Goal: Task Accomplishment & Management: Complete application form

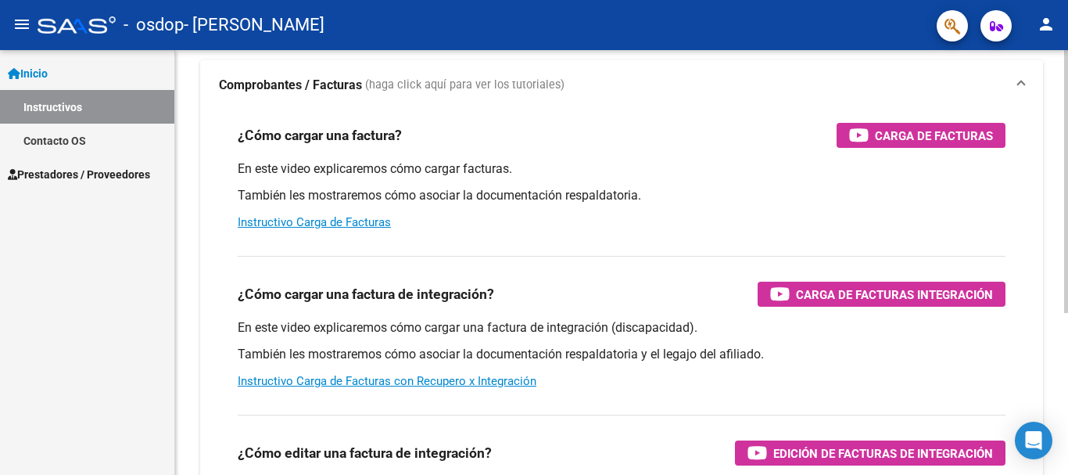
scroll to position [27, 0]
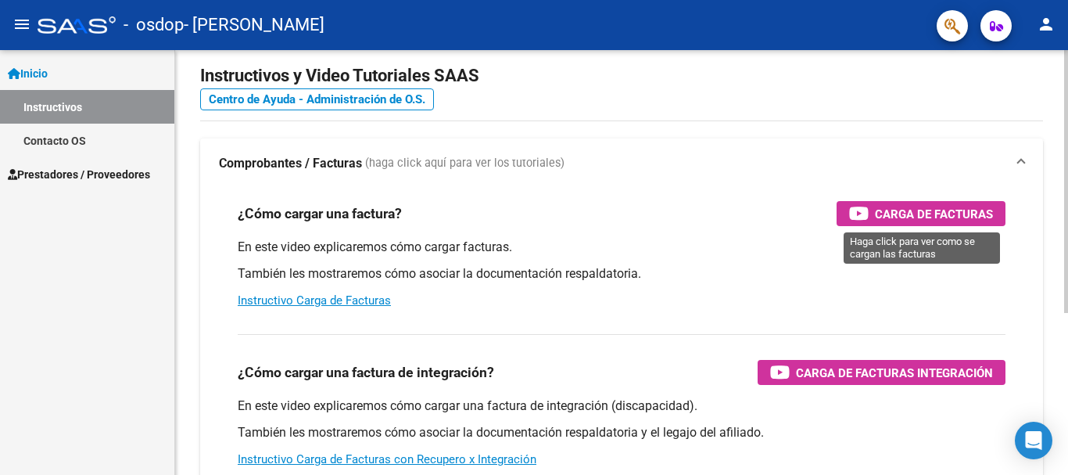
click at [895, 212] on span "Carga de Facturas" at bounding box center [934, 214] width 118 height 20
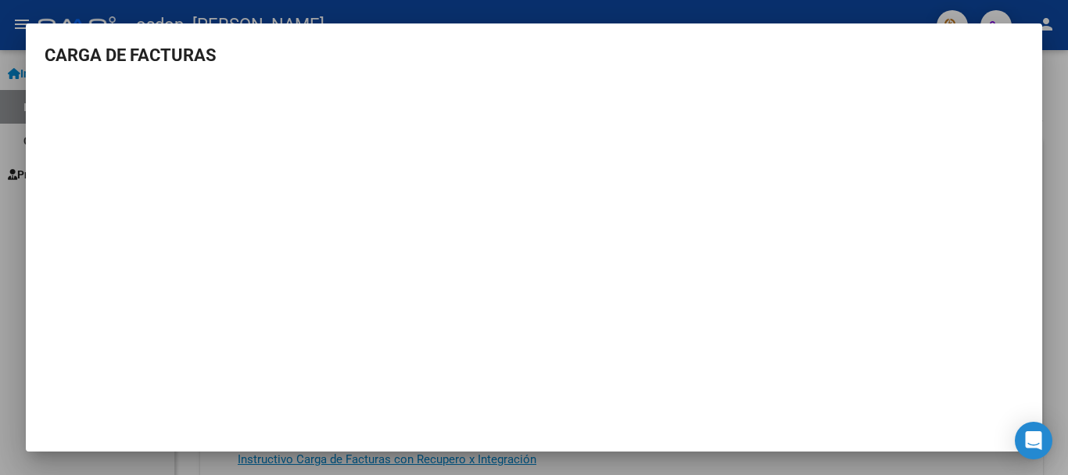
click at [5, 18] on div at bounding box center [534, 237] width 1068 height 475
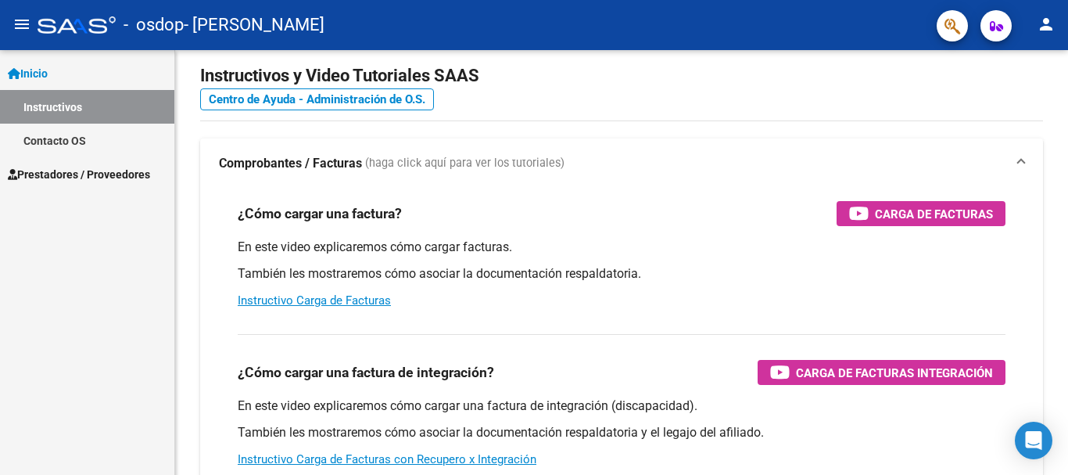
click at [63, 177] on span "Prestadores / Proveedores" at bounding box center [79, 174] width 142 height 17
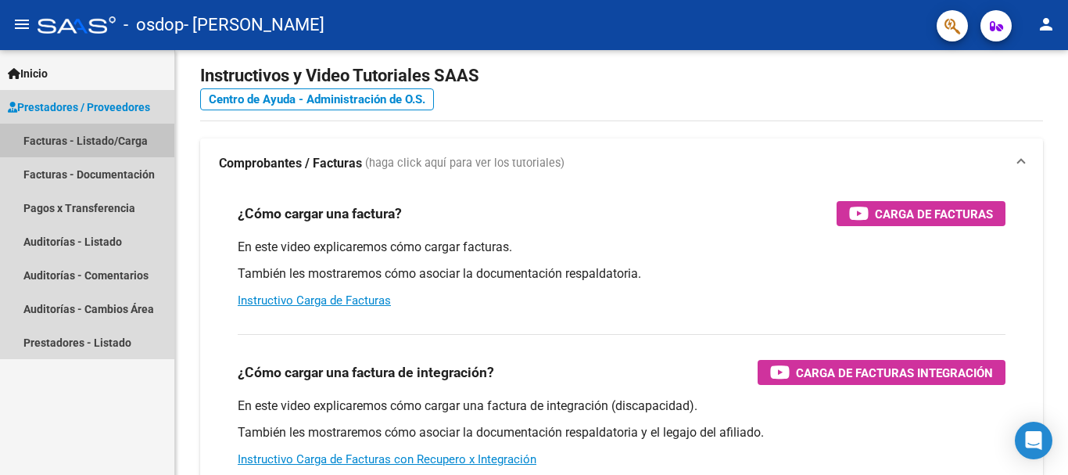
click at [93, 145] on link "Facturas - Listado/Carga" at bounding box center [87, 141] width 174 height 34
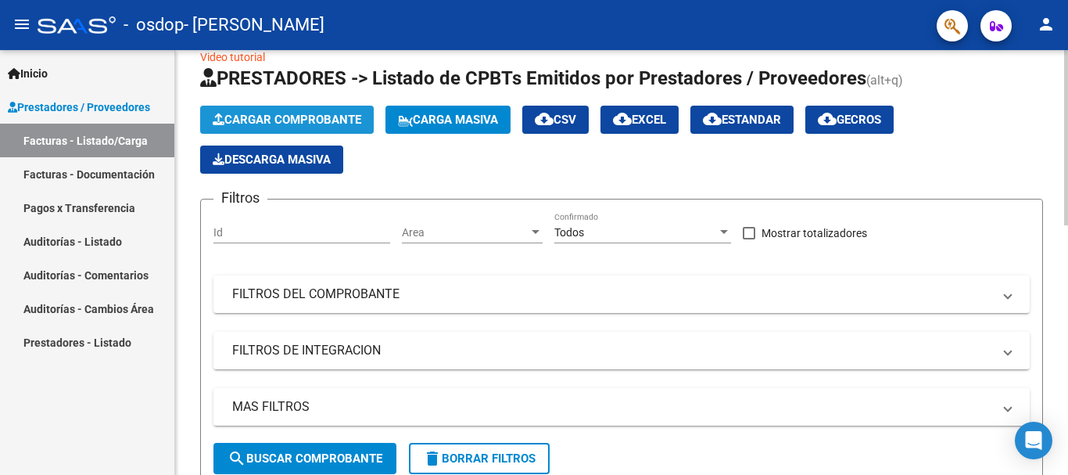
click at [319, 127] on button "Cargar Comprobante" at bounding box center [287, 120] width 174 height 28
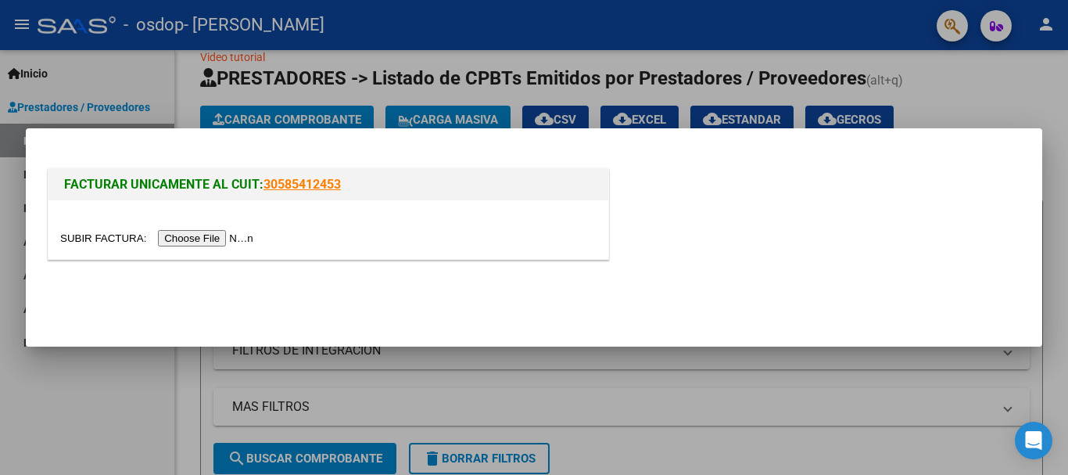
click at [202, 239] on input "file" at bounding box center [159, 238] width 198 height 16
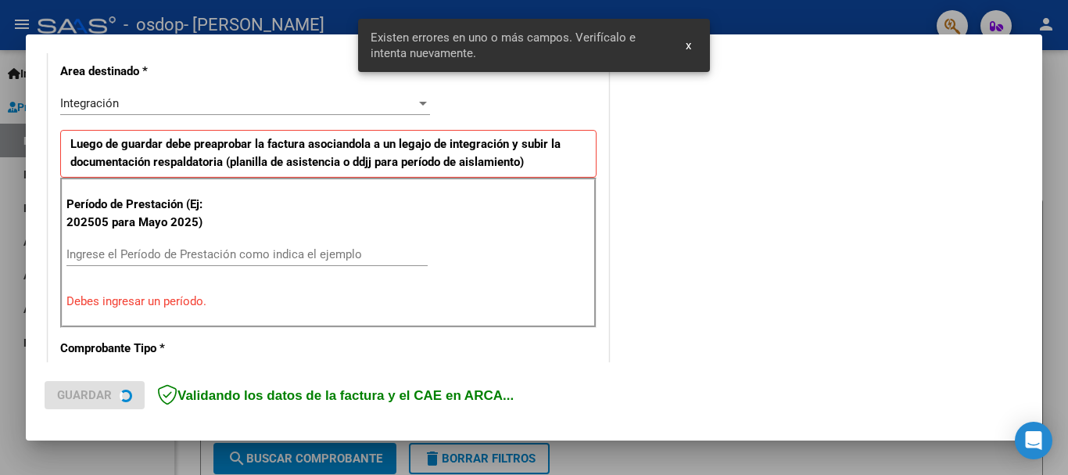
scroll to position [361, 0]
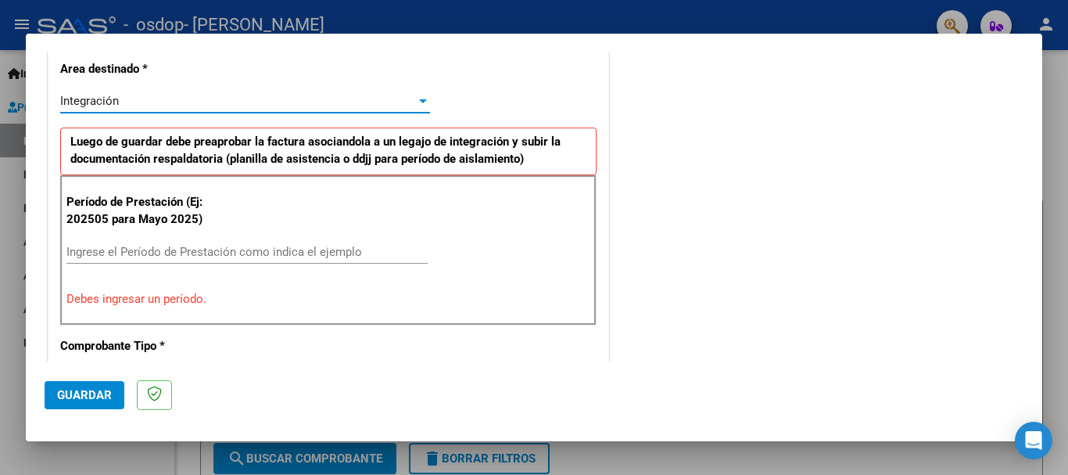
click at [416, 97] on div at bounding box center [423, 101] width 14 height 13
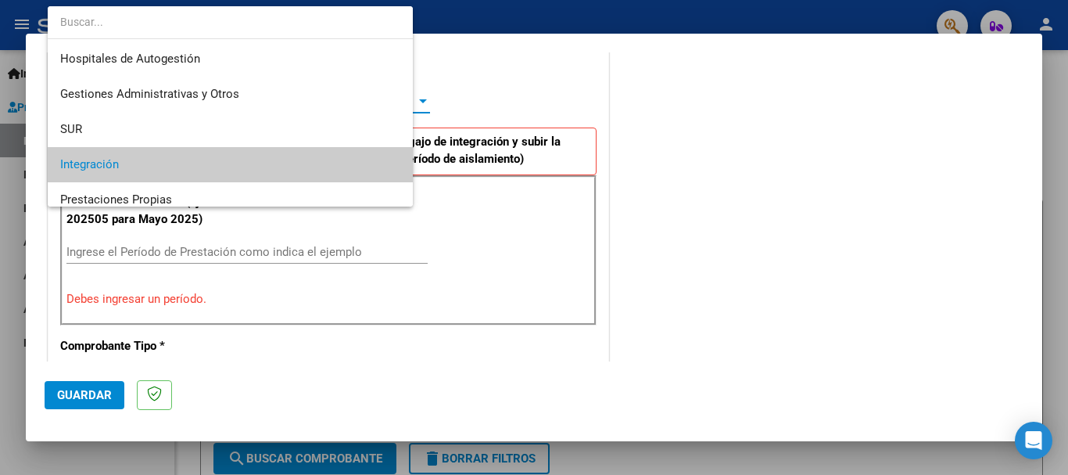
scroll to position [64, 0]
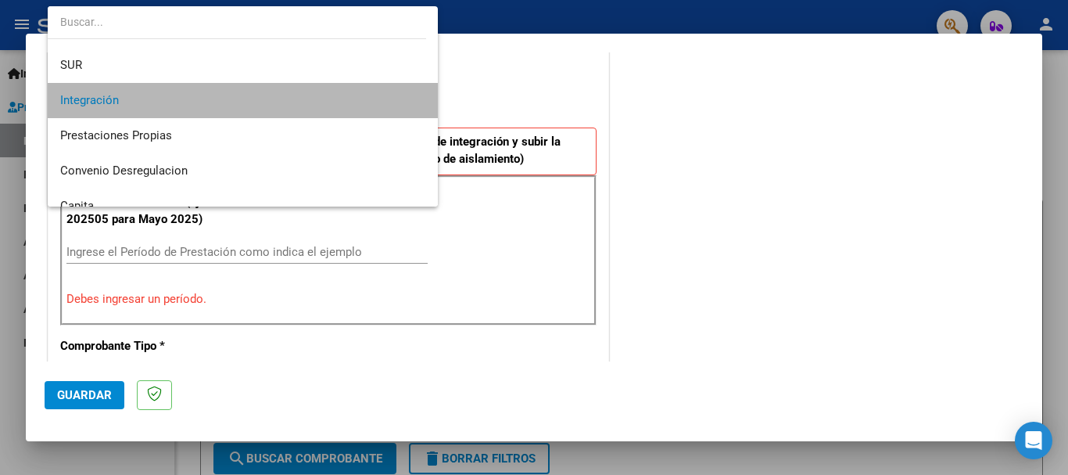
click at [416, 97] on mat-option "Integración" at bounding box center [243, 100] width 390 height 35
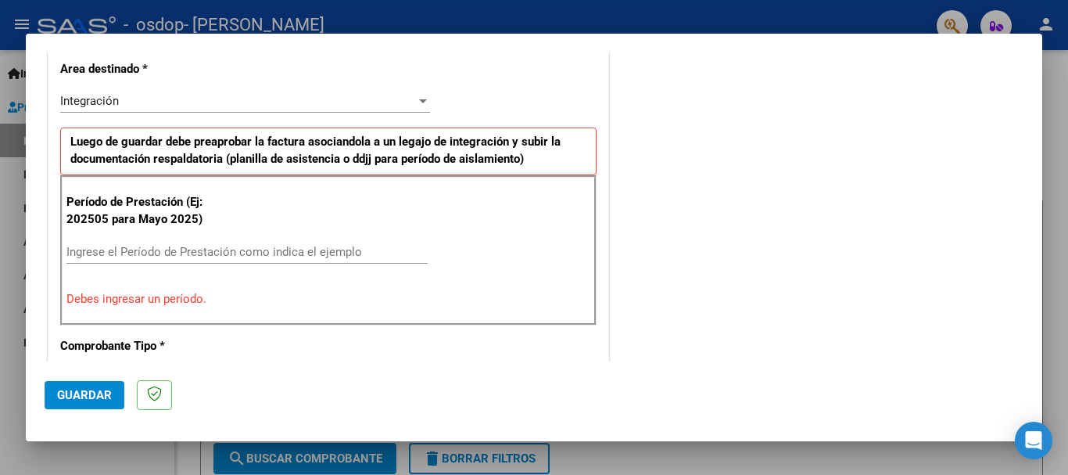
click at [849, 13] on div at bounding box center [534, 237] width 1068 height 475
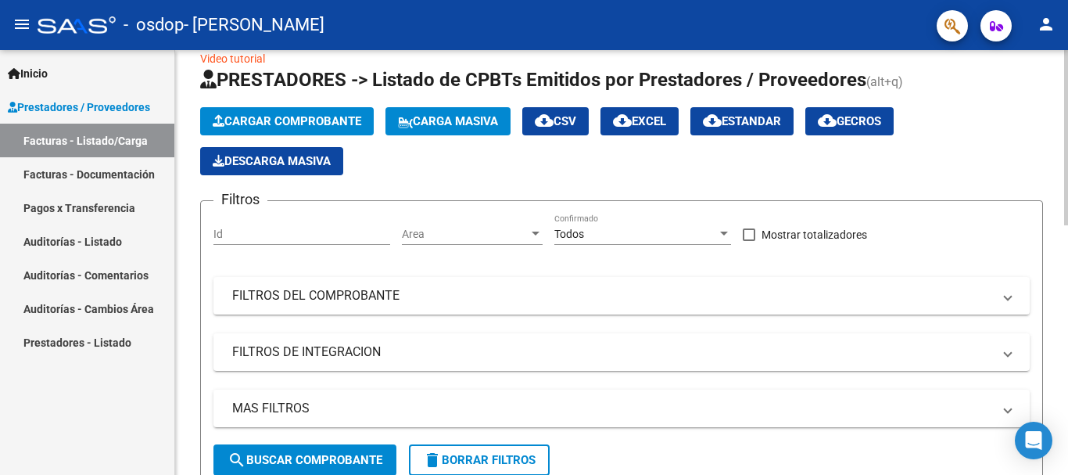
scroll to position [0, 0]
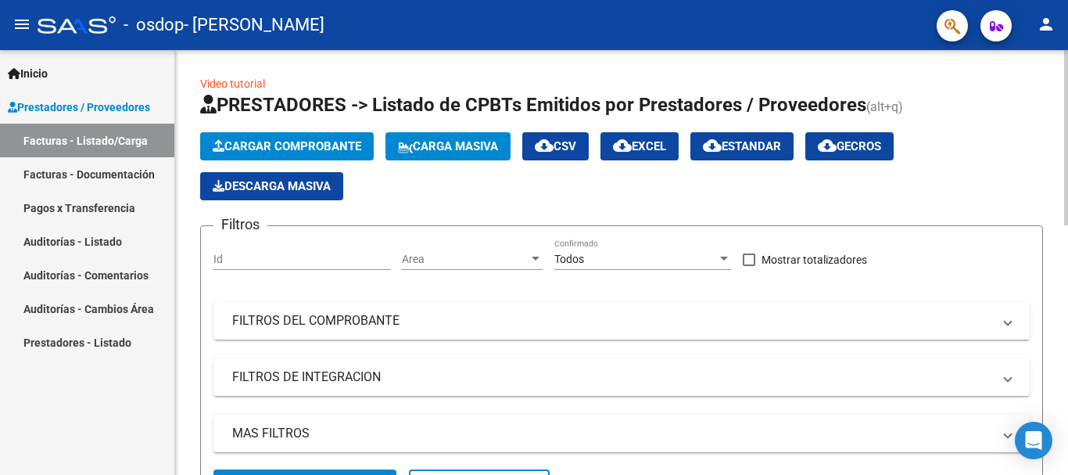
click at [284, 153] on button "Cargar Comprobante" at bounding box center [287, 146] width 174 height 28
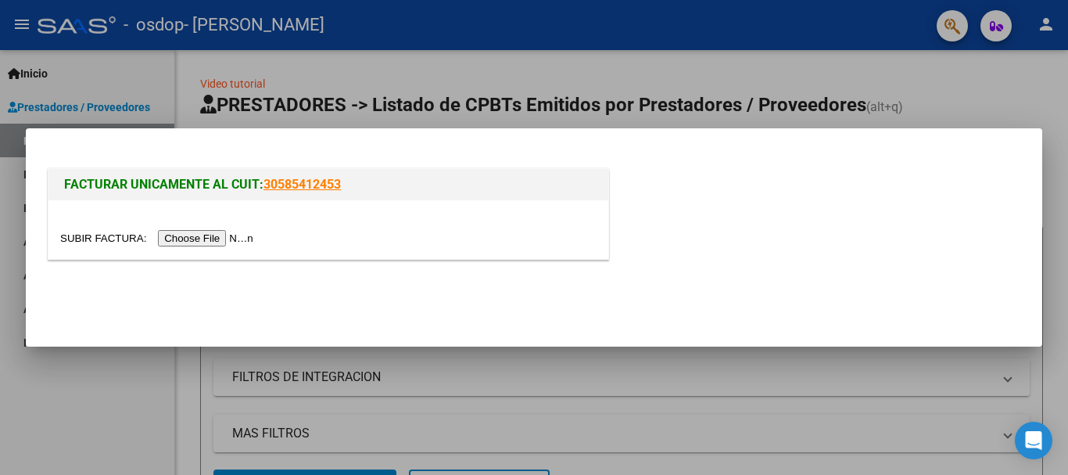
click at [245, 240] on input "file" at bounding box center [159, 238] width 198 height 16
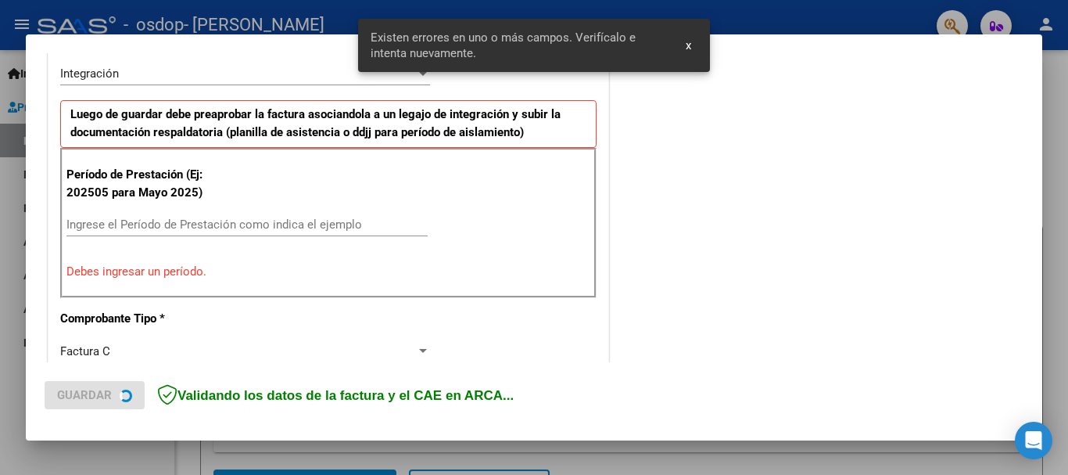
scroll to position [390, 0]
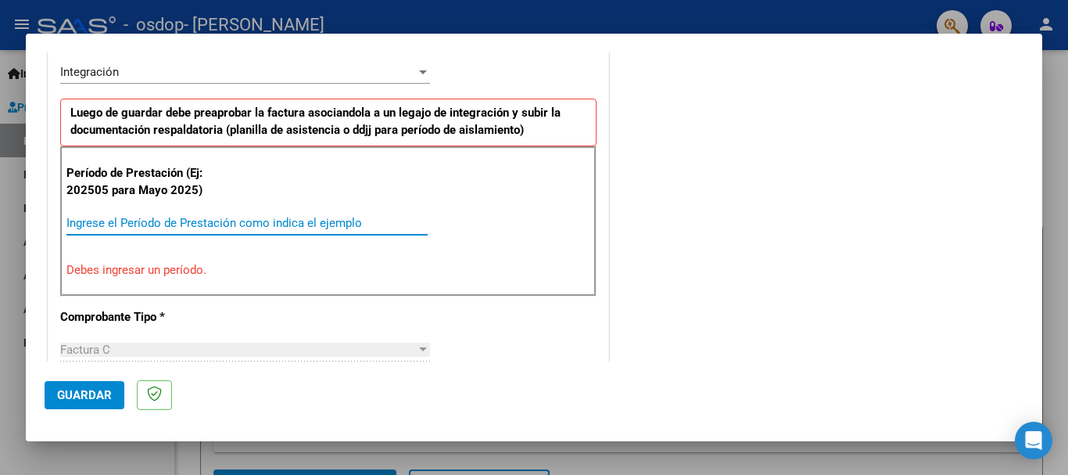
click at [190, 216] on input "Ingrese el Período de Prestación como indica el ejemplo" at bounding box center [246, 223] width 361 height 14
click at [419, 73] on div at bounding box center [423, 72] width 8 height 4
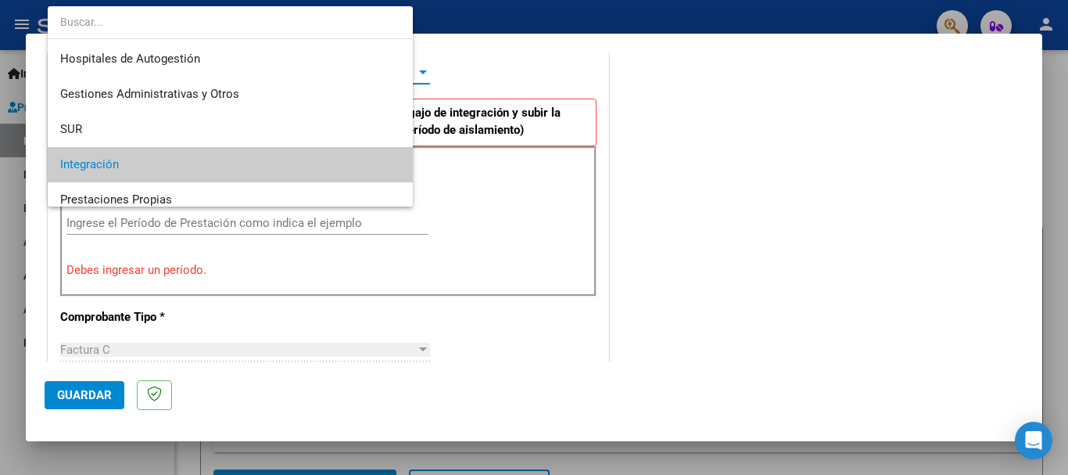
scroll to position [93, 0]
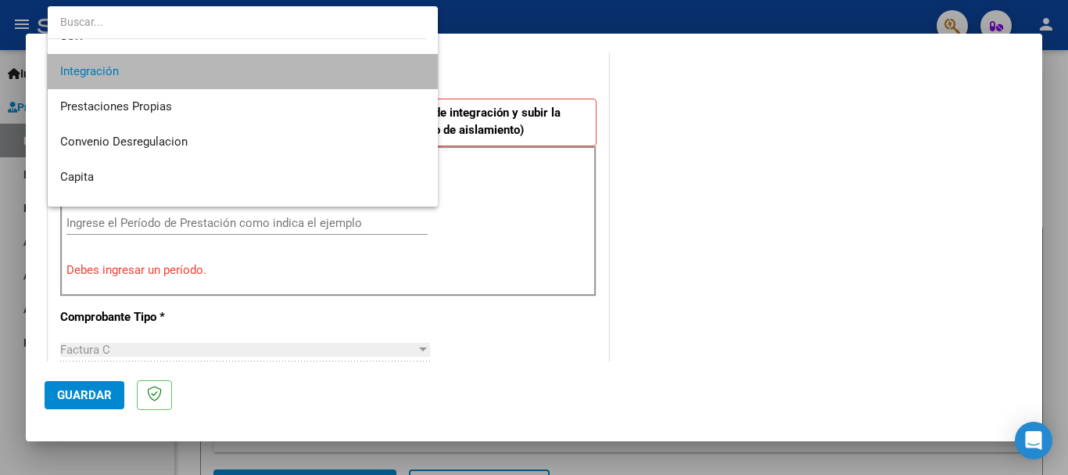
drag, startPoint x: 419, startPoint y: 73, endPoint x: 415, endPoint y: 85, distance: 12.4
click at [417, 77] on mat-option "Integración" at bounding box center [243, 71] width 390 height 35
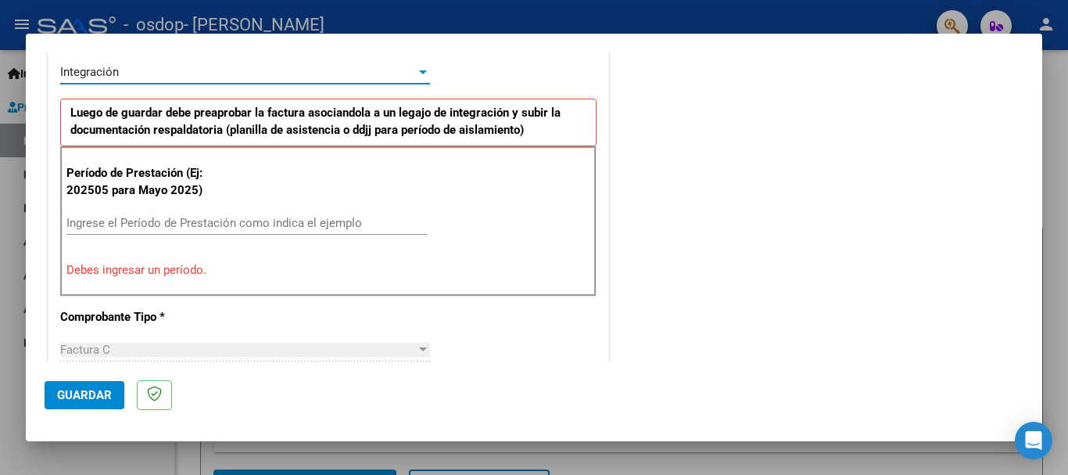
click at [181, 217] on input "Ingrese el Período de Prestación como indica el ejemplo" at bounding box center [246, 223] width 361 height 14
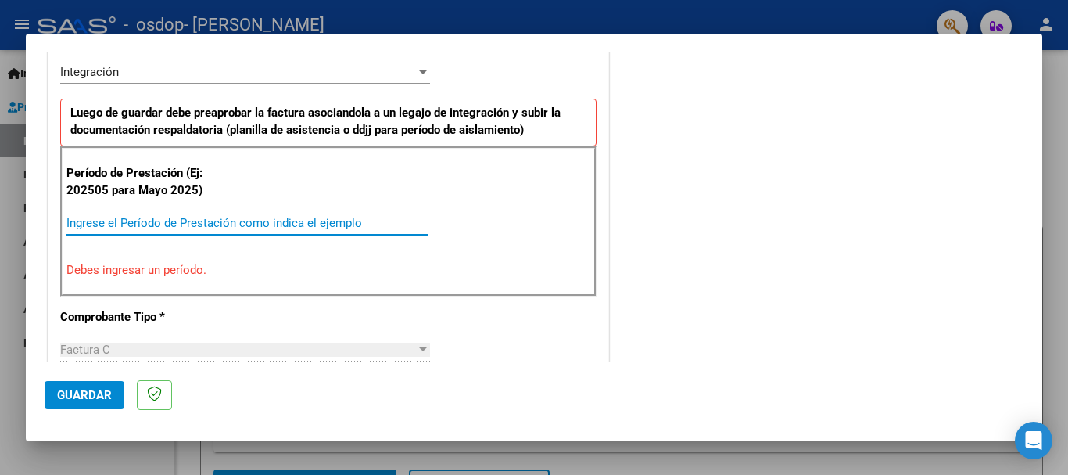
click at [72, 219] on input "Ingrese el Período de Prestación como indica el ejemplo" at bounding box center [246, 223] width 361 height 14
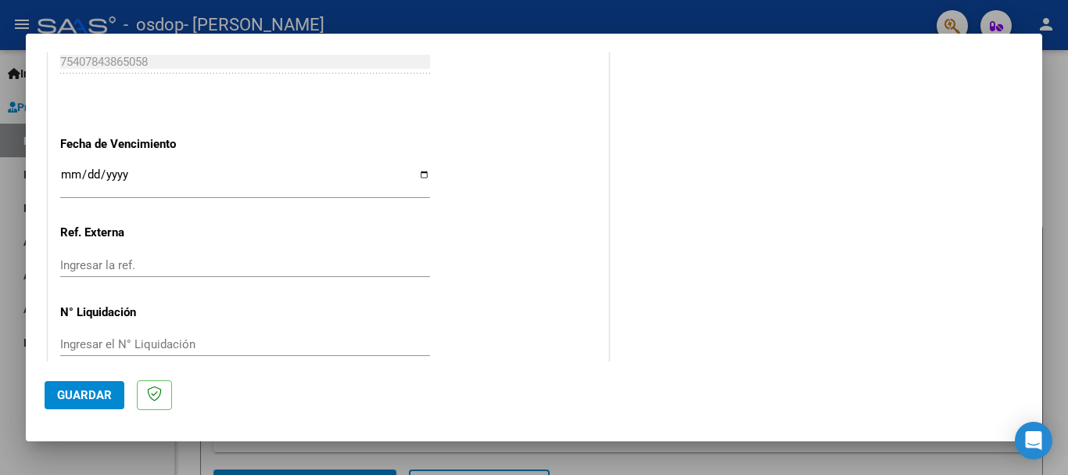
scroll to position [1067, 0]
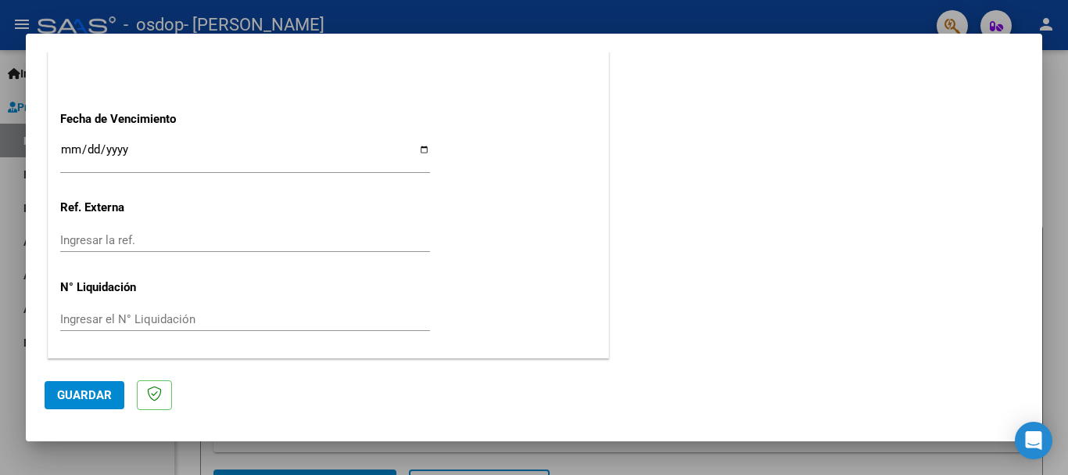
type input "202509"
click at [87, 396] on span "Guardar" at bounding box center [84, 395] width 55 height 14
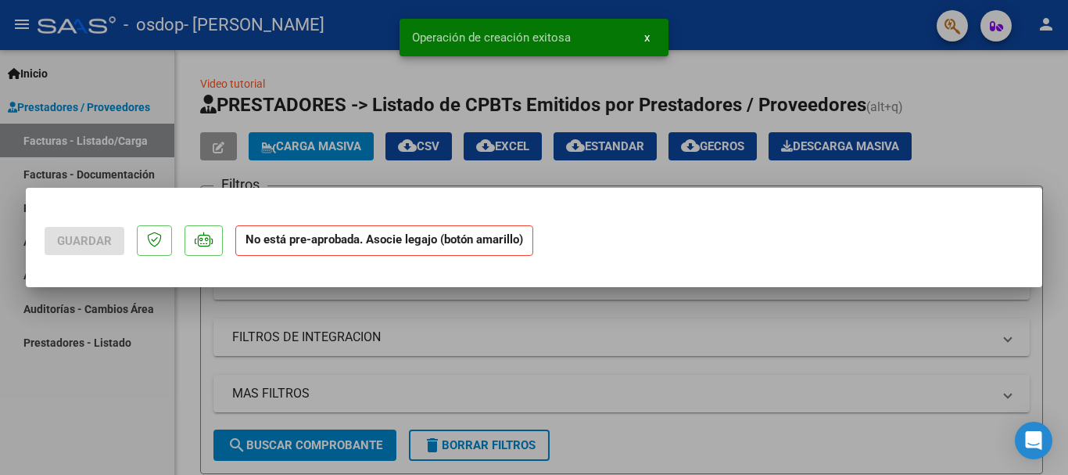
scroll to position [0, 0]
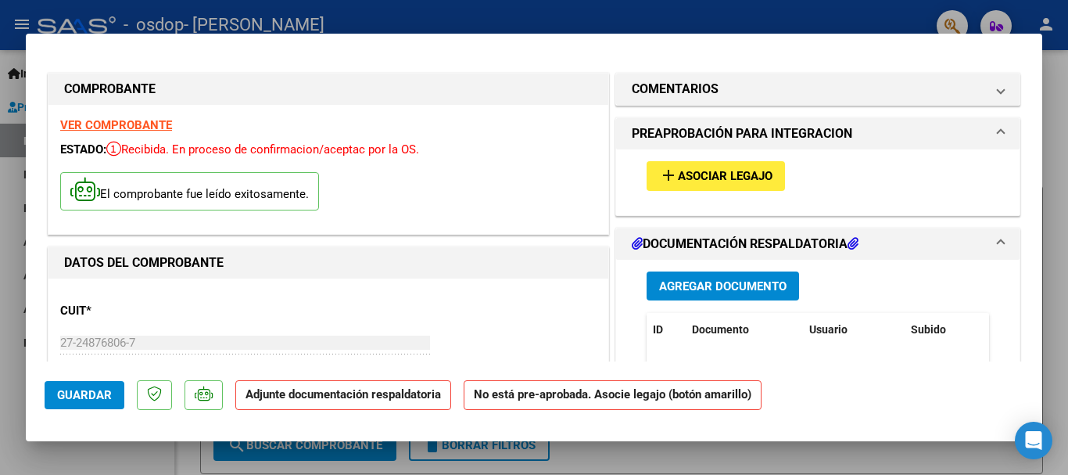
click at [759, 178] on span "Asociar Legajo" at bounding box center [725, 177] width 95 height 14
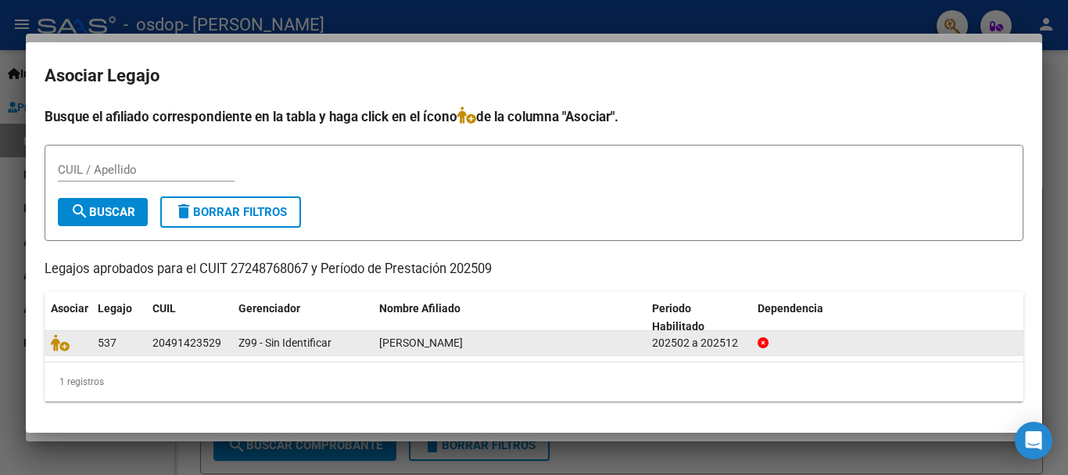
click at [447, 349] on span "[PERSON_NAME]" at bounding box center [421, 342] width 84 height 13
click at [66, 345] on icon at bounding box center [60, 342] width 19 height 17
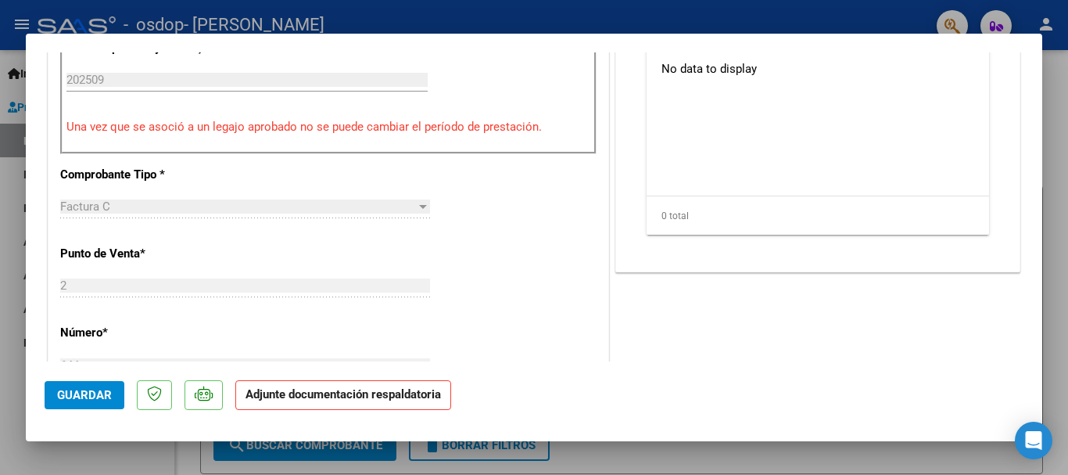
scroll to position [547, 0]
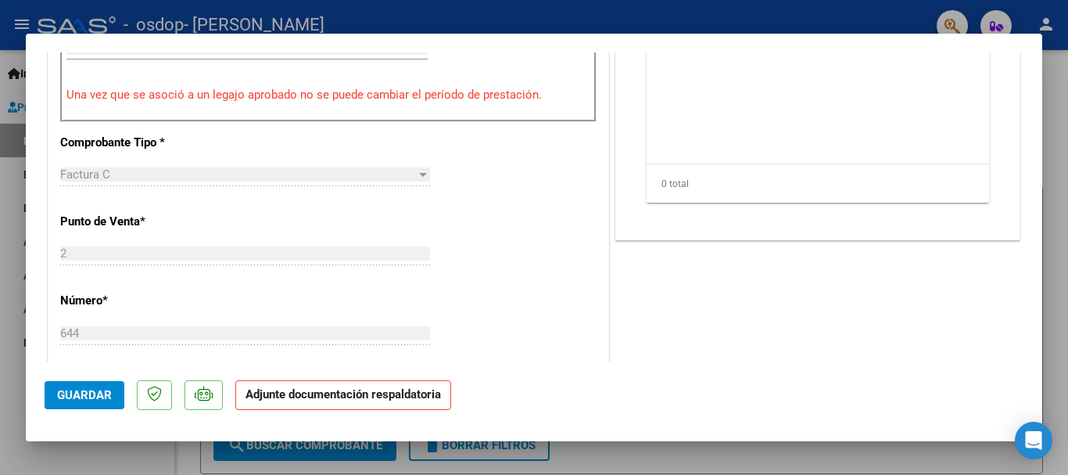
click at [351, 397] on strong "Adjunte documentación respaldatoria" at bounding box center [342, 394] width 195 height 14
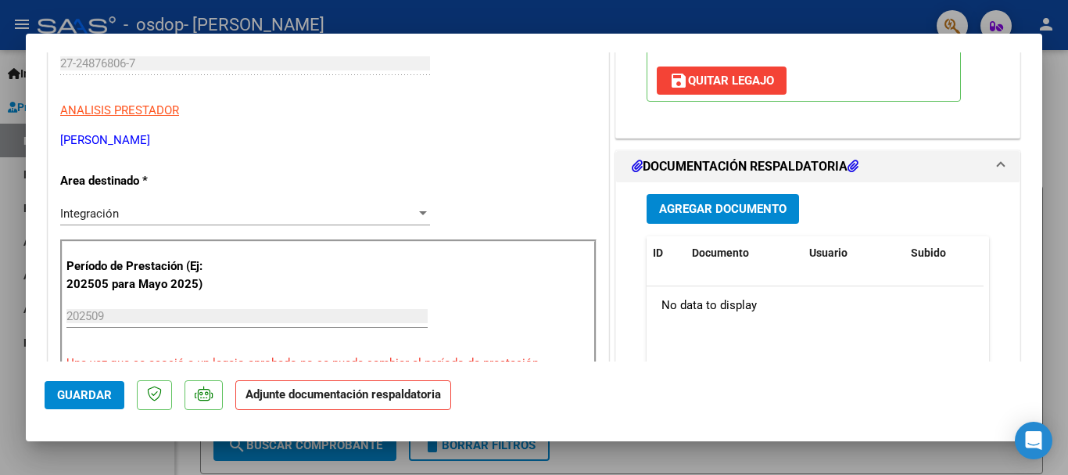
scroll to position [152, 0]
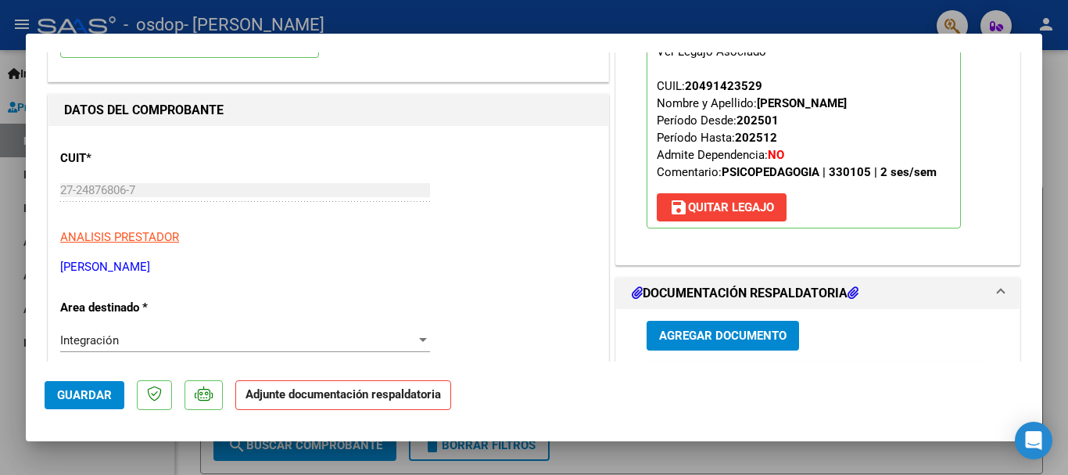
click at [711, 336] on span "Agregar Documento" at bounding box center [722, 336] width 127 height 14
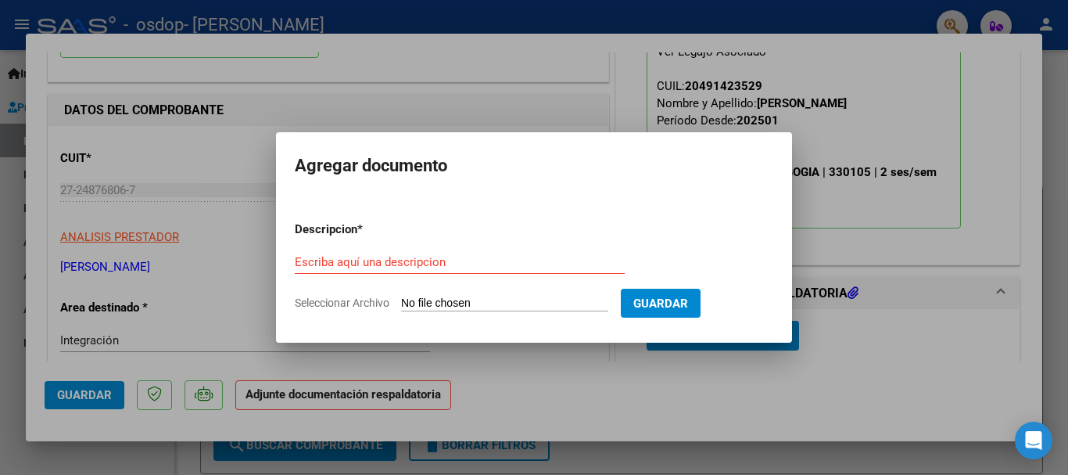
click at [440, 303] on input "Seleccionar Archivo" at bounding box center [504, 303] width 207 height 15
type input "C:\fakepath\092025 Asistencia [PERSON_NAME].pdf"
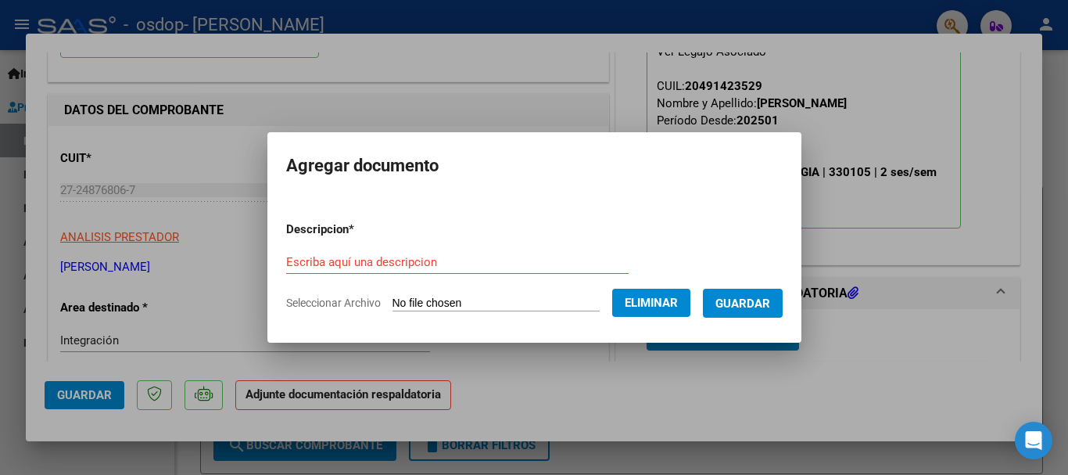
click at [300, 258] on input "Escriba aquí una descripcion" at bounding box center [457, 262] width 342 height 14
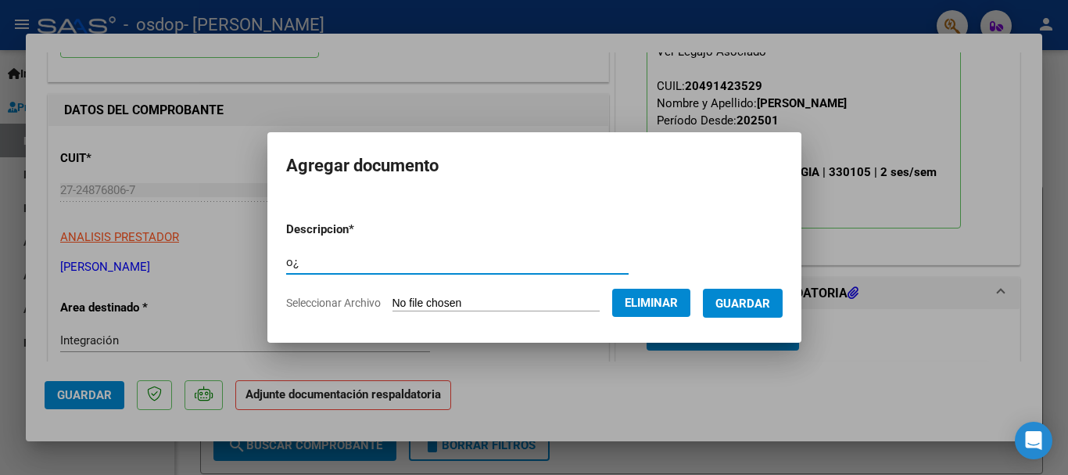
type input "o"
type input "planilla de asistencia"
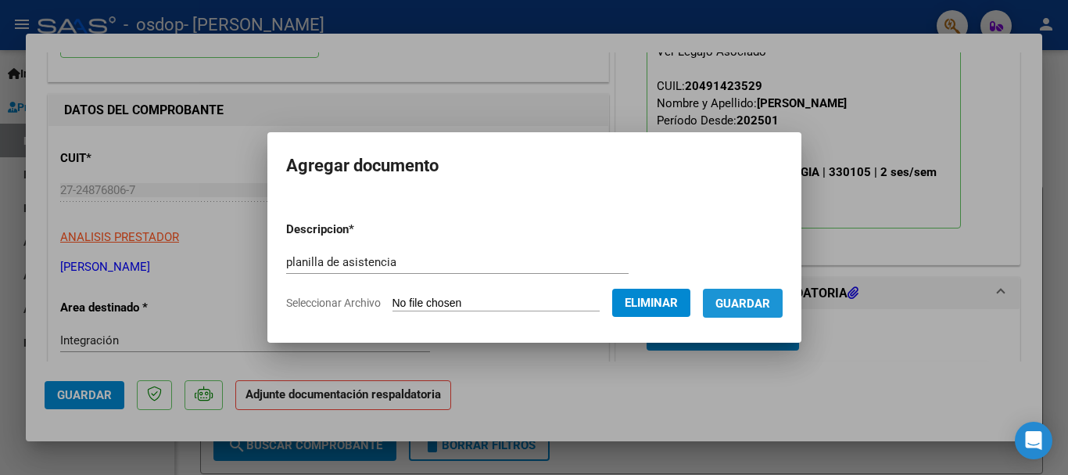
click at [764, 297] on span "Guardar" at bounding box center [742, 303] width 55 height 14
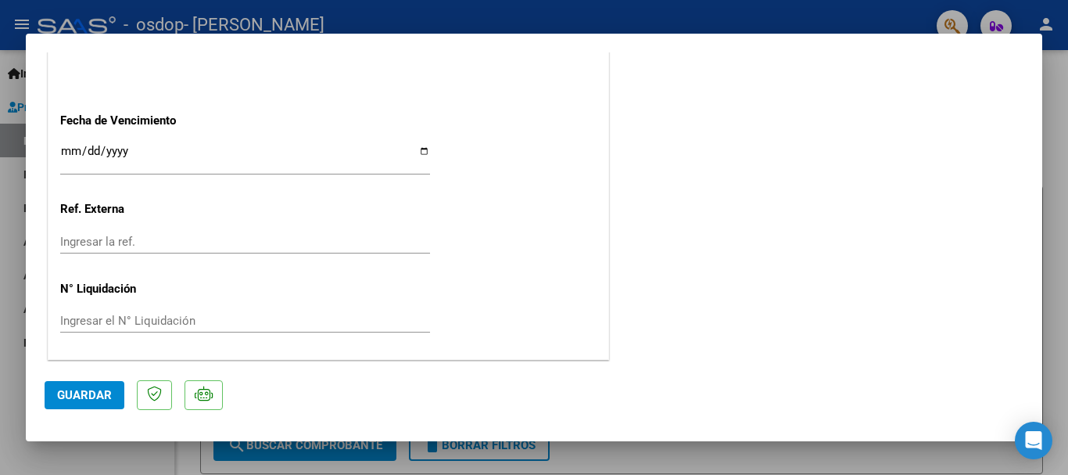
scroll to position [1091, 0]
click at [72, 395] on span "Guardar" at bounding box center [84, 395] width 55 height 14
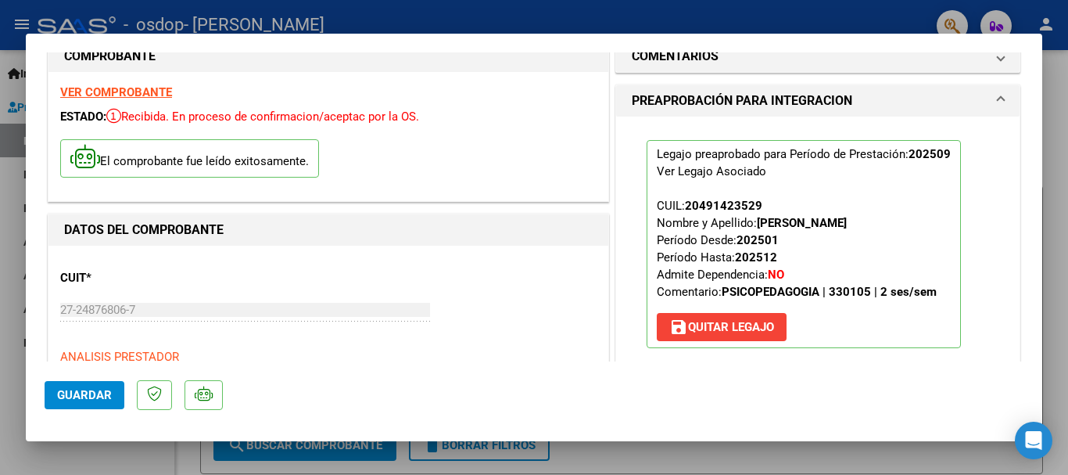
scroll to position [0, 0]
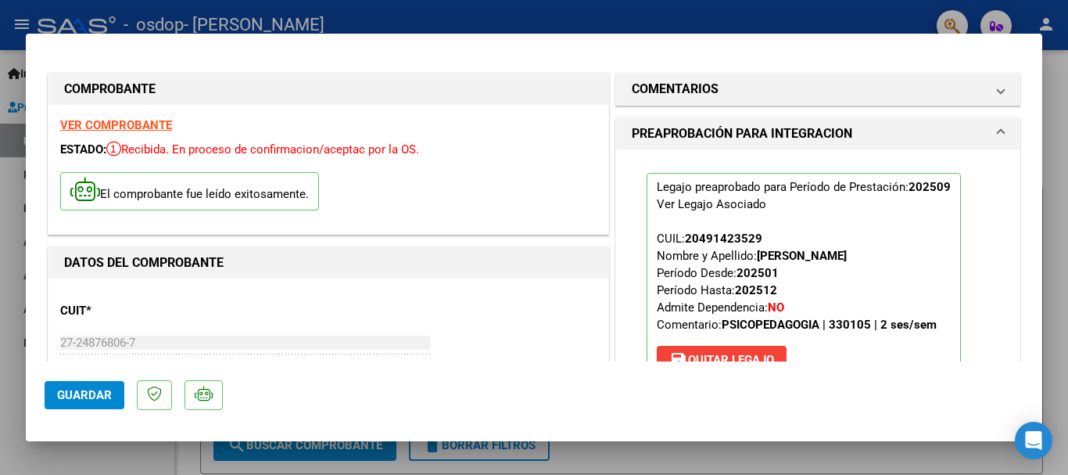
click at [40, 16] on div at bounding box center [534, 237] width 1068 height 475
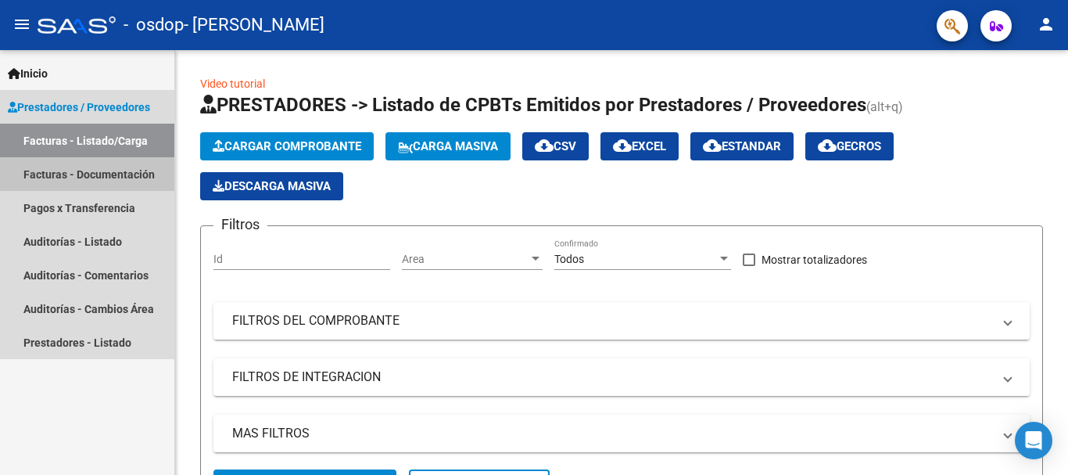
click at [52, 171] on link "Facturas - Documentación" at bounding box center [87, 174] width 174 height 34
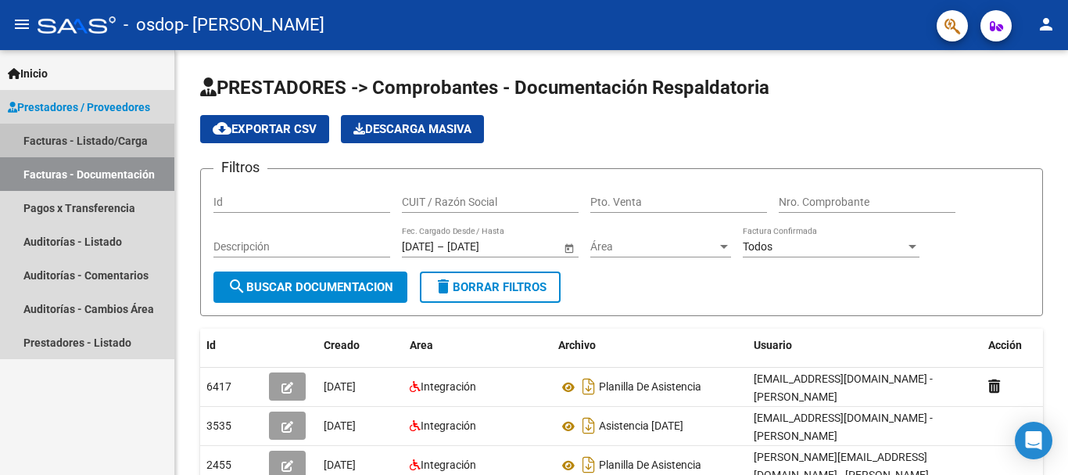
click at [56, 138] on link "Facturas - Listado/Carga" at bounding box center [87, 141] width 174 height 34
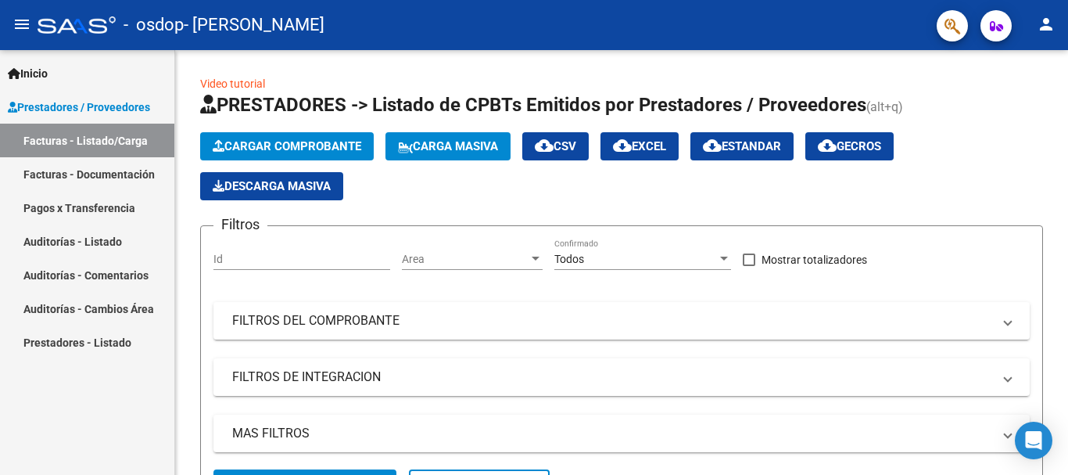
click at [62, 112] on span "Prestadores / Proveedores" at bounding box center [79, 107] width 142 height 17
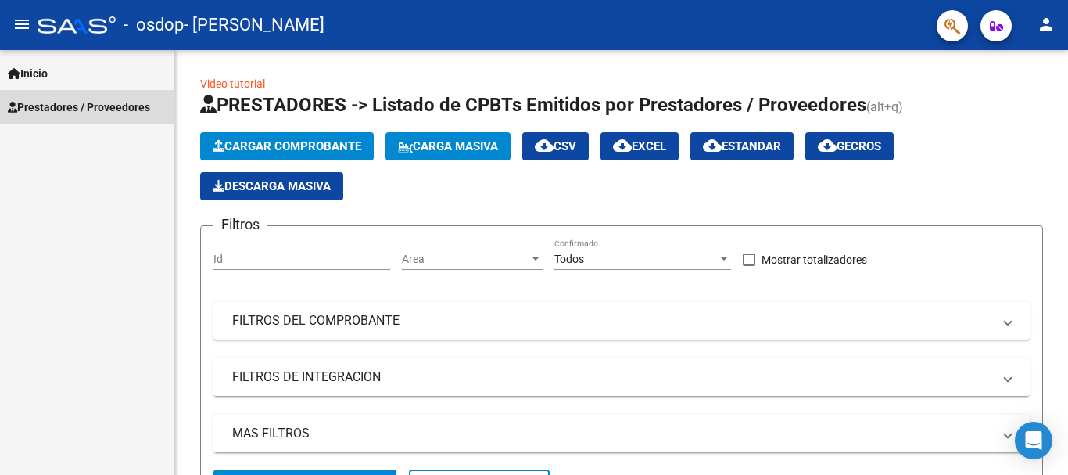
drag, startPoint x: 61, startPoint y: 106, endPoint x: 63, endPoint y: 118, distance: 12.0
click at [61, 108] on span "Prestadores / Proveedores" at bounding box center [79, 107] width 142 height 17
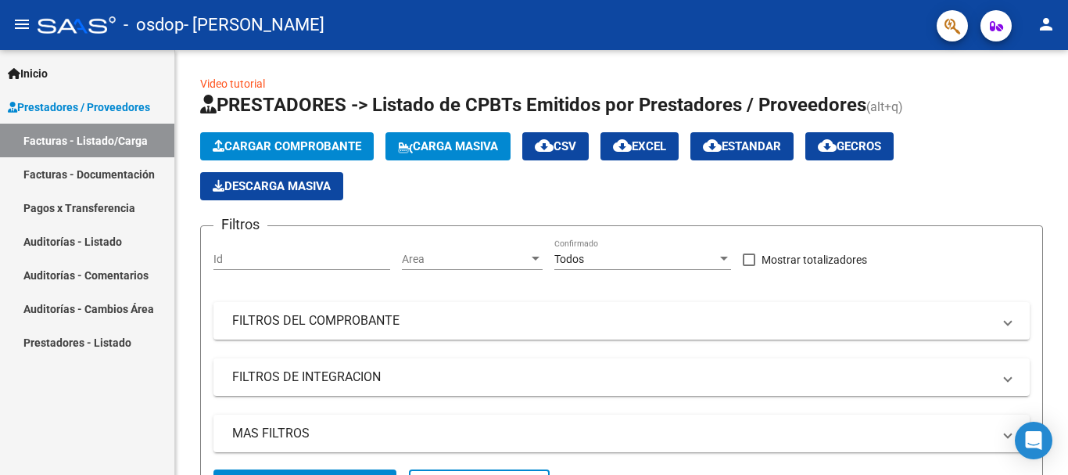
click at [52, 179] on link "Facturas - Documentación" at bounding box center [87, 174] width 174 height 34
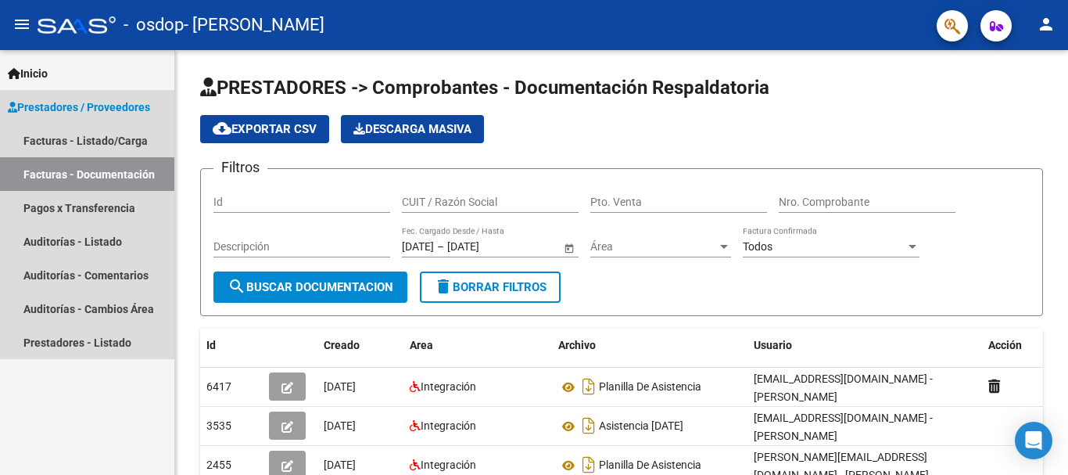
click at [30, 169] on link "Facturas - Documentación" at bounding box center [87, 174] width 174 height 34
click at [90, 113] on span "Prestadores / Proveedores" at bounding box center [79, 107] width 142 height 17
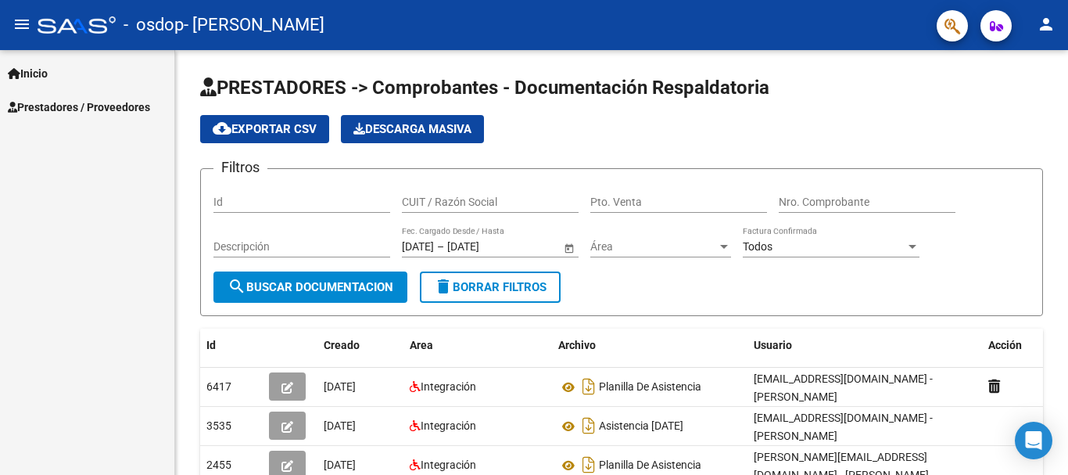
click at [90, 113] on span "Prestadores / Proveedores" at bounding box center [79, 107] width 142 height 17
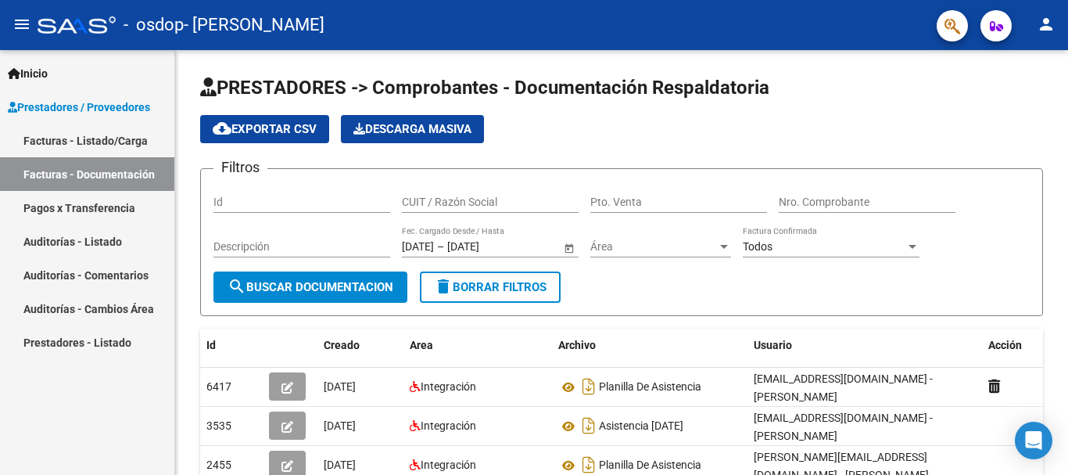
click at [48, 68] on span "Inicio" at bounding box center [28, 73] width 40 height 17
